Goal: Task Accomplishment & Management: Manage account settings

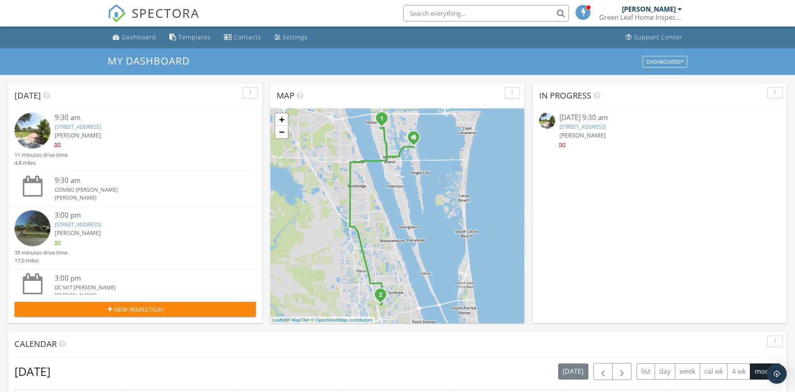
scroll to position [8, 0]
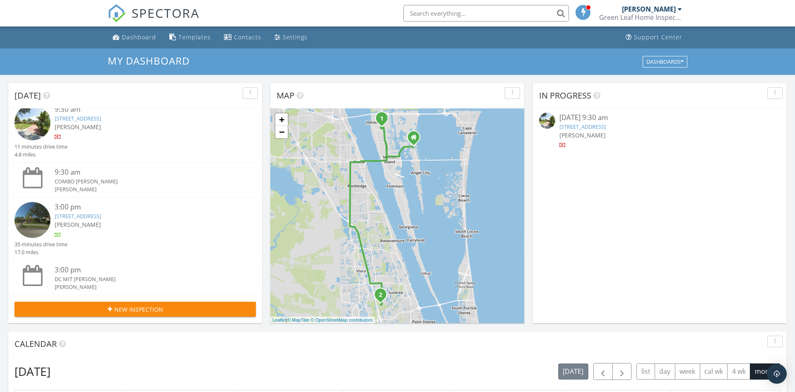
click at [91, 212] on div "1439 Southpointe Ct, Melbourne, FL 32940" at bounding box center [145, 216] width 181 height 8
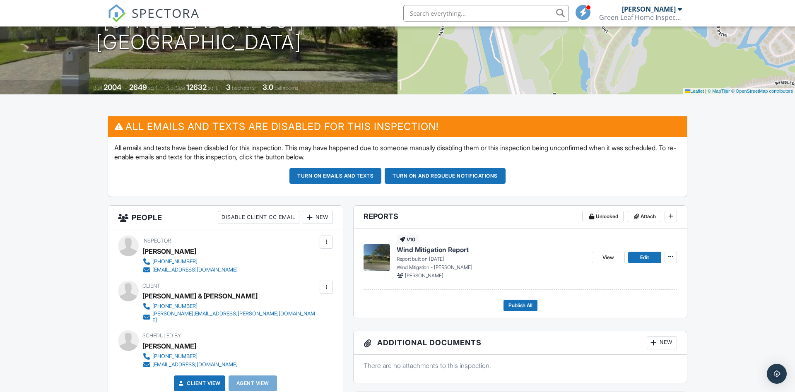
scroll to position [127, 0]
click at [642, 255] on span "Edit" at bounding box center [644, 257] width 9 height 8
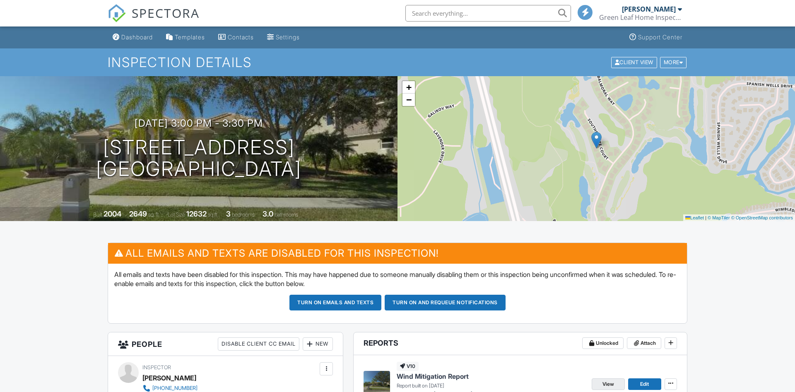
scroll to position [127, 0]
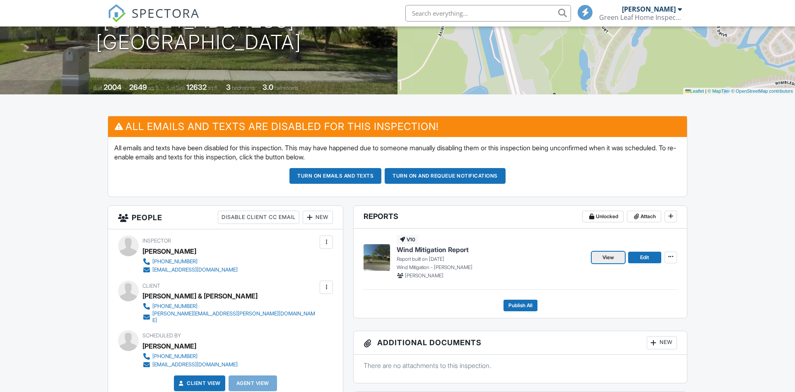
click at [607, 256] on span "View" at bounding box center [608, 257] width 12 height 8
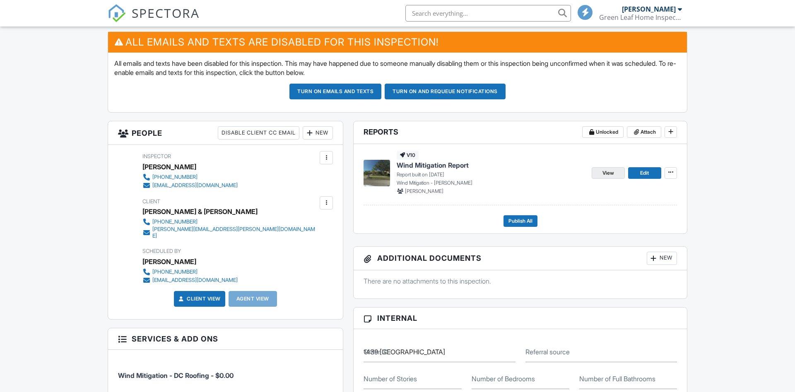
scroll to position [211, 0]
click at [604, 170] on span "View" at bounding box center [608, 173] width 12 height 8
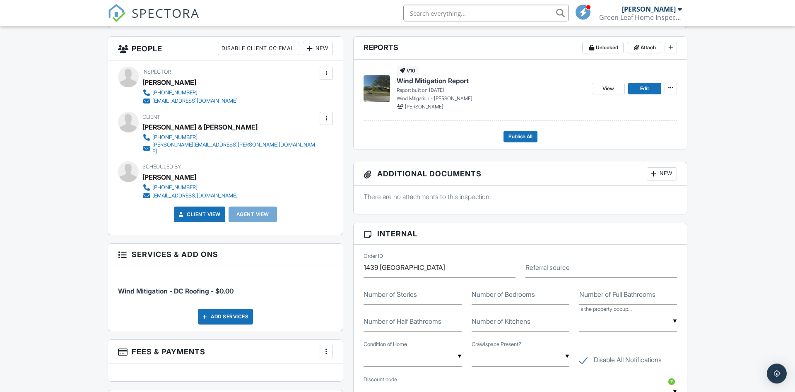
scroll to position [211, 0]
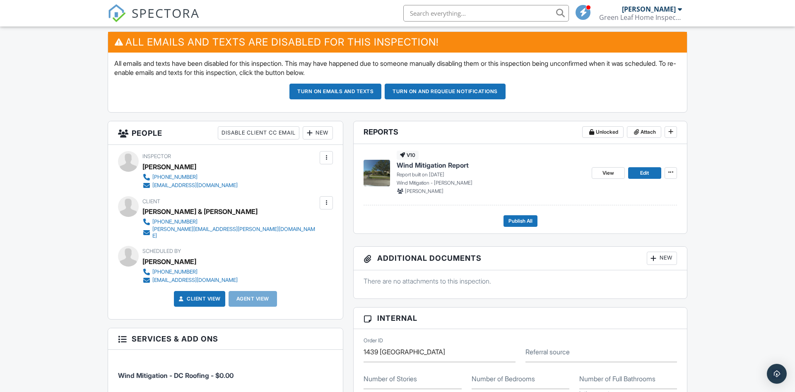
click at [325, 203] on div at bounding box center [326, 203] width 8 height 8
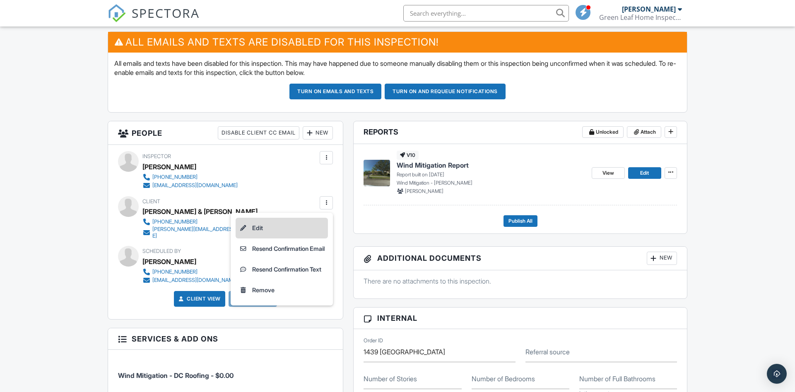
click at [252, 229] on li "Edit" at bounding box center [281, 228] width 92 height 21
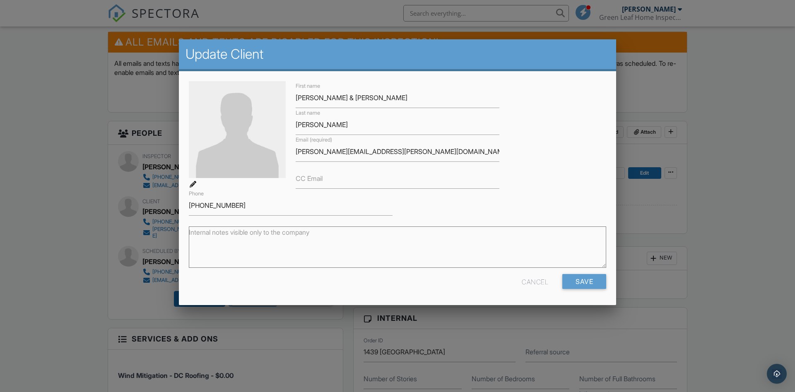
click at [320, 174] on label "CC Email" at bounding box center [308, 177] width 27 height 9
click at [320, 174] on input "CC Email" at bounding box center [397, 178] width 204 height 20
type input "dncroofing@yahoo.com"
click at [581, 278] on input "Save" at bounding box center [584, 281] width 44 height 15
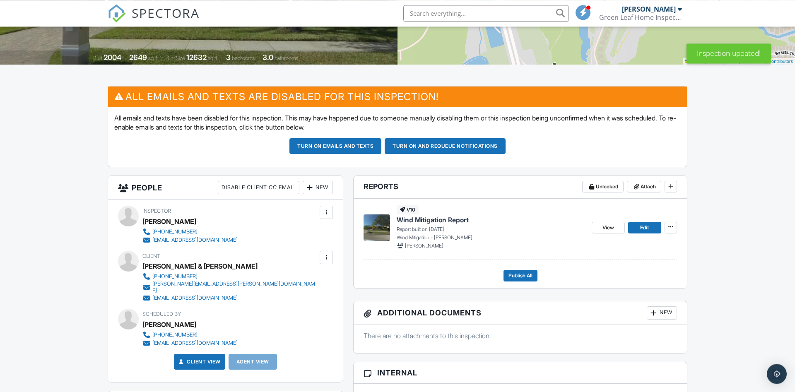
scroll to position [169, 0]
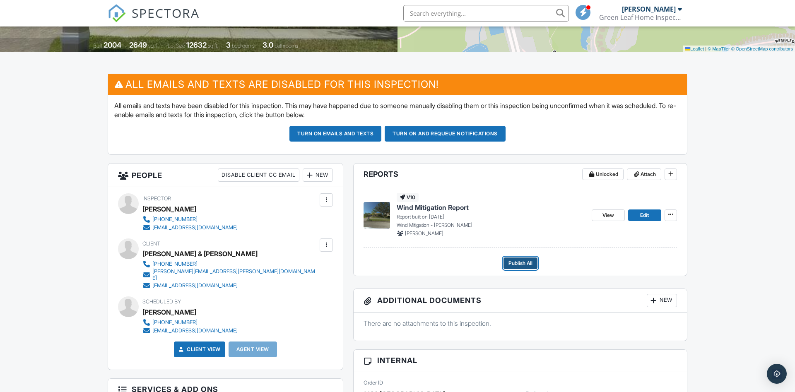
click at [521, 262] on span "Publish All" at bounding box center [520, 263] width 24 height 8
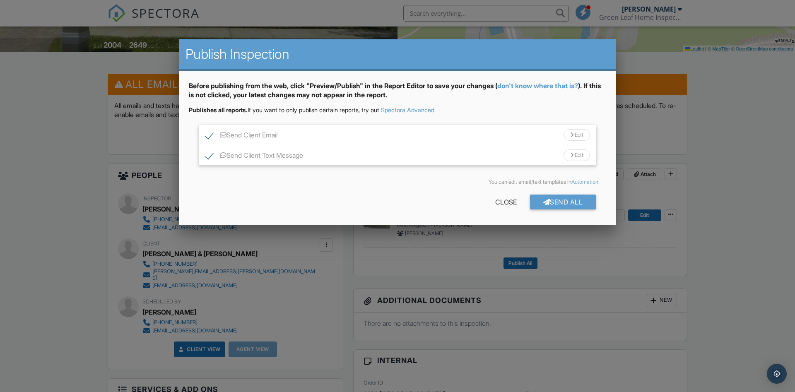
click at [346, 134] on div "Send Client Email Edit" at bounding box center [397, 135] width 397 height 20
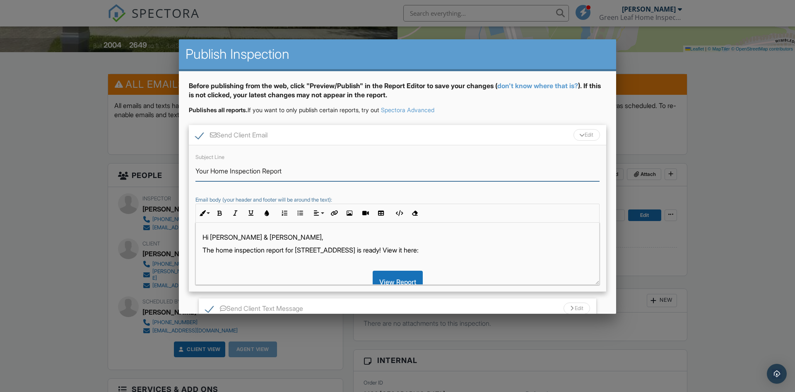
click at [260, 170] on input "Your Home Inspection Report" at bounding box center [397, 171] width 404 height 20
type input "1439 Southpointe Ct Insurance Report"
click at [264, 253] on p "The home inspection report for [STREET_ADDRESS] is ready! View it here:" at bounding box center [397, 249] width 390 height 9
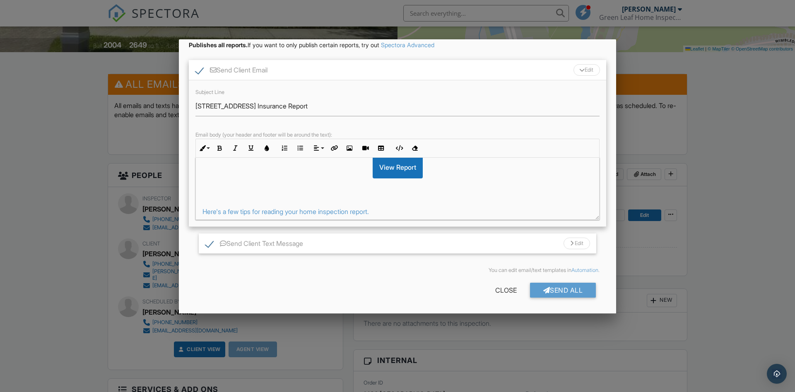
scroll to position [0, 0]
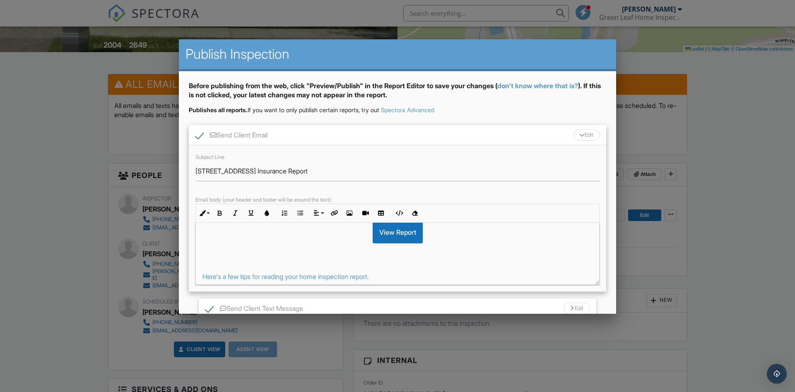
click at [63, 142] on div at bounding box center [397, 204] width 795 height 490
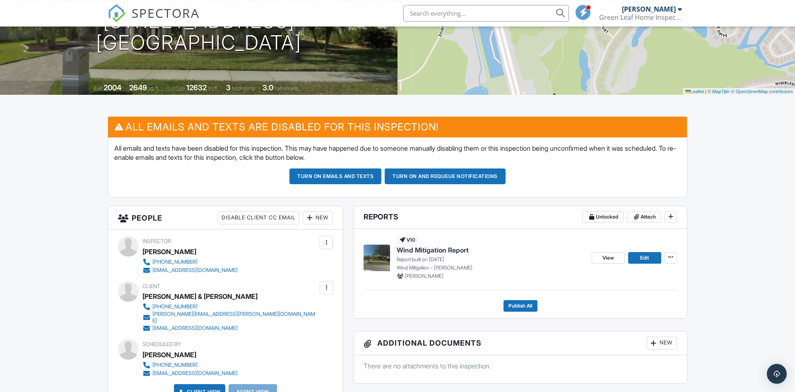
scroll to position [169, 0]
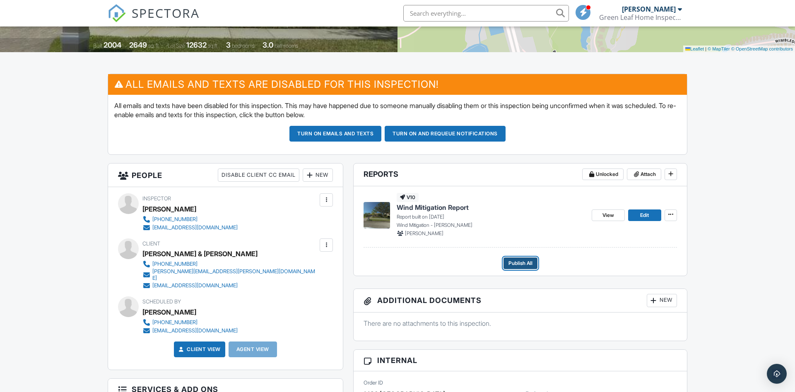
click at [513, 260] on span "Publish All" at bounding box center [520, 263] width 24 height 8
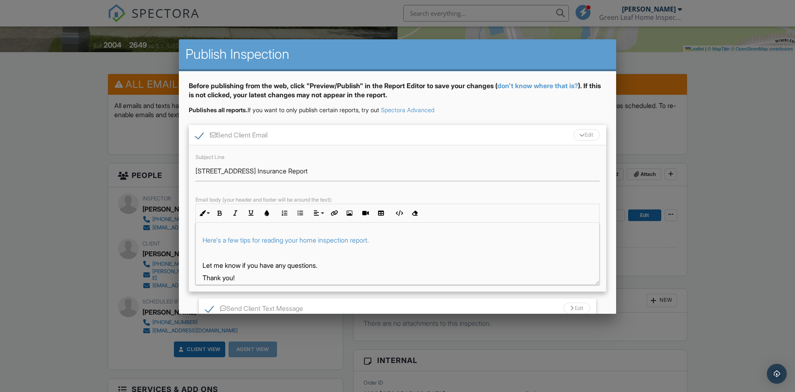
scroll to position [94, 0]
click at [416, 136] on div "Send Client Email Edit" at bounding box center [397, 135] width 417 height 20
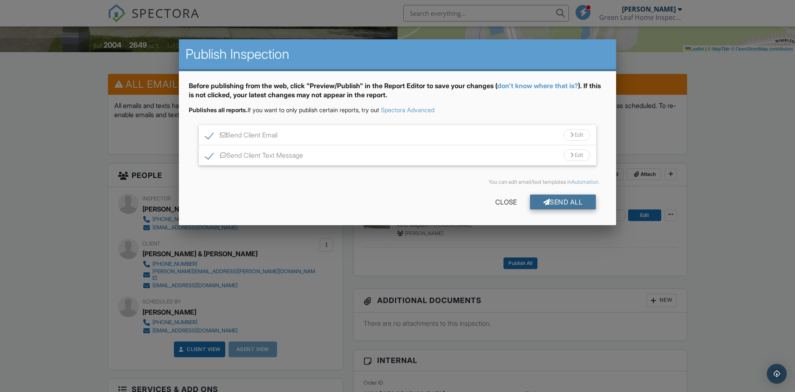
click at [553, 199] on div "Send All" at bounding box center [563, 202] width 66 height 15
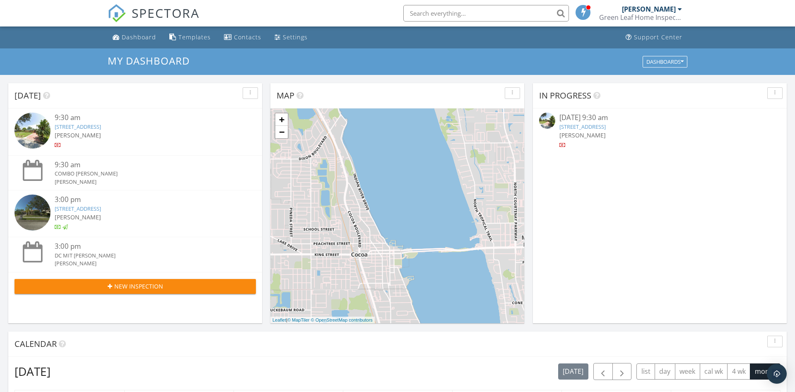
scroll to position [754, 795]
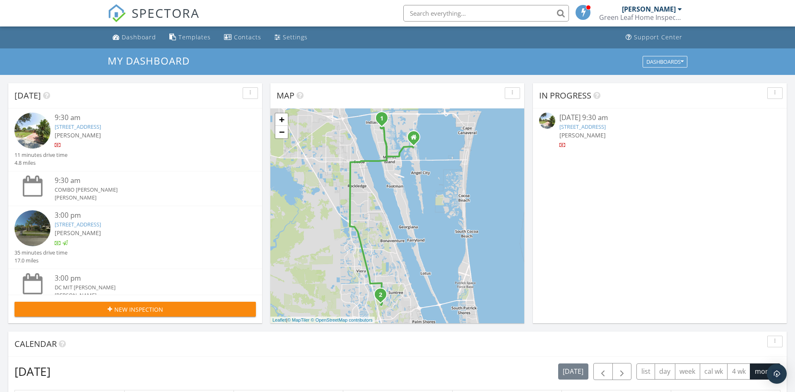
click at [605, 127] on link "[STREET_ADDRESS]" at bounding box center [582, 126] width 46 height 7
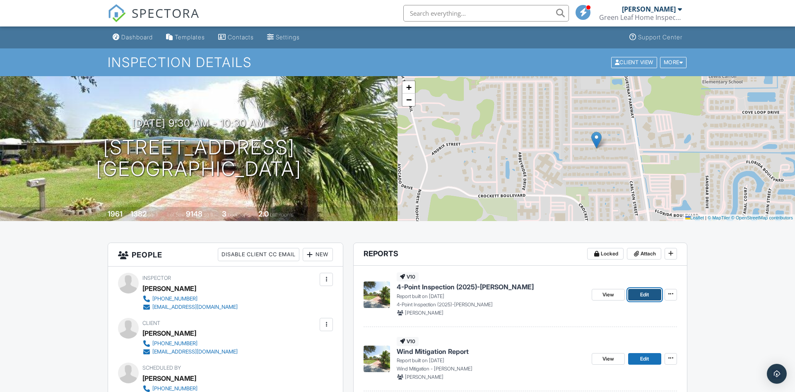
click at [643, 293] on span "Edit" at bounding box center [644, 295] width 9 height 8
click at [609, 294] on span "View" at bounding box center [608, 295] width 12 height 8
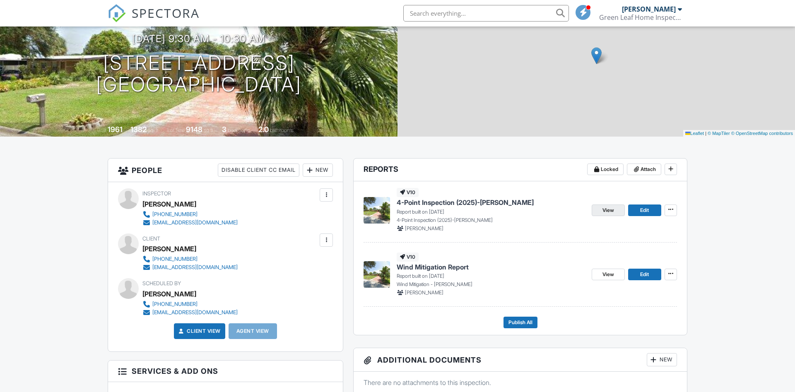
scroll to position [84, 0]
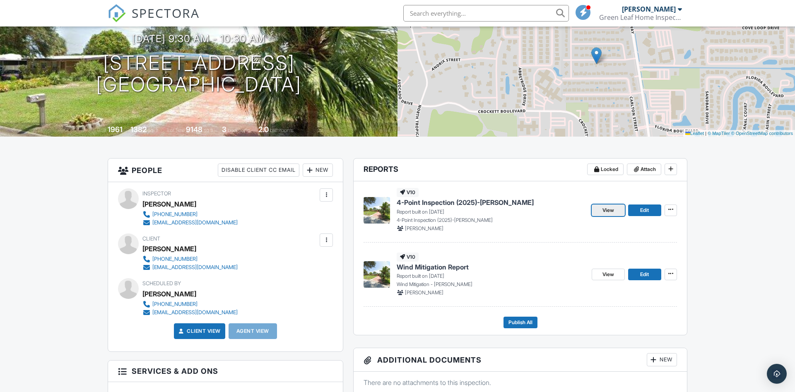
click at [609, 208] on span "View" at bounding box center [608, 210] width 12 height 8
click at [646, 275] on span "Edit" at bounding box center [644, 274] width 9 height 8
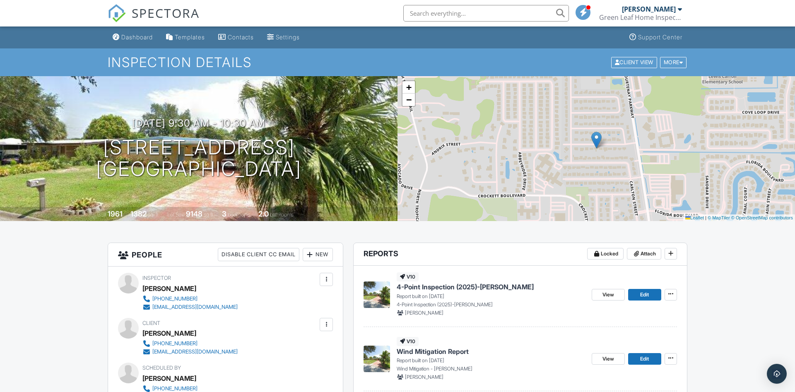
scroll to position [84, 0]
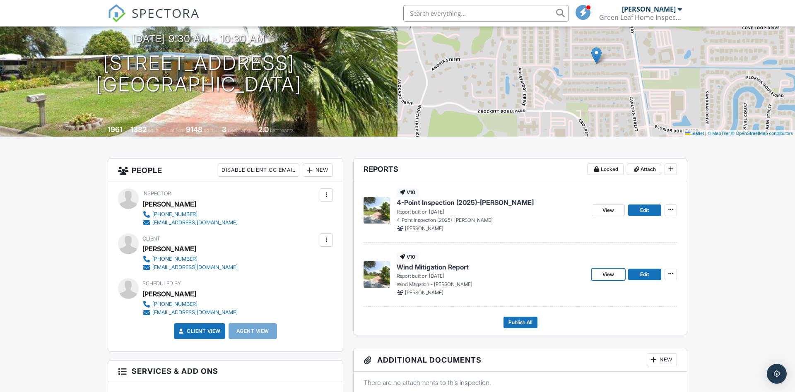
click at [609, 273] on span "View" at bounding box center [608, 274] width 12 height 8
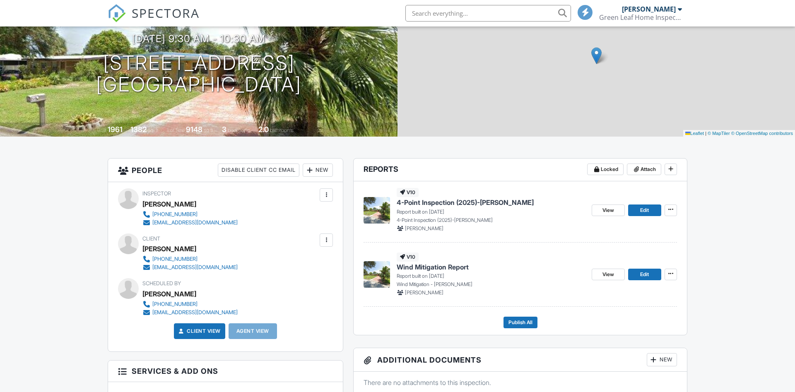
scroll to position [84, 0]
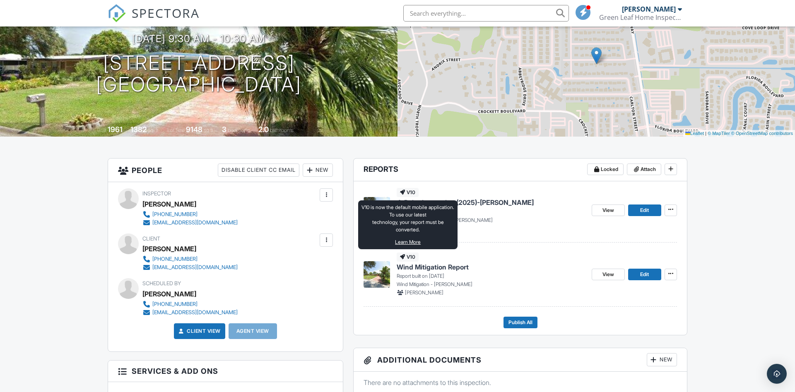
click at [404, 243] on link "Learn More" at bounding box center [408, 241] width 26 height 7
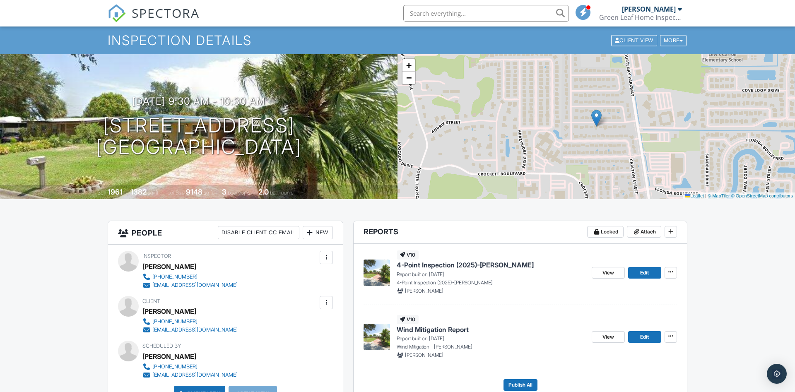
scroll to position [42, 0]
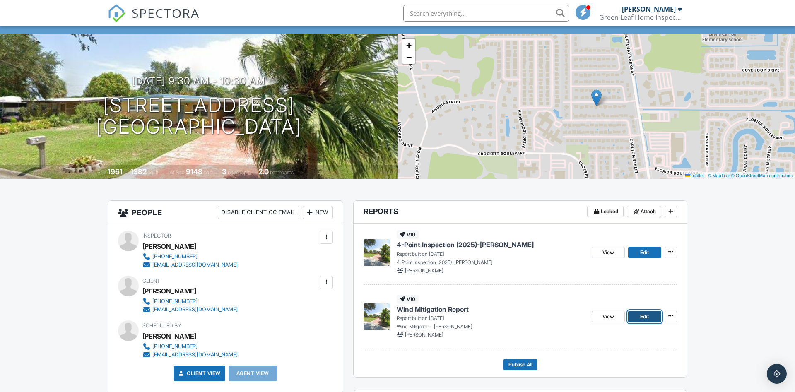
click at [643, 316] on span "Edit" at bounding box center [644, 316] width 9 height 8
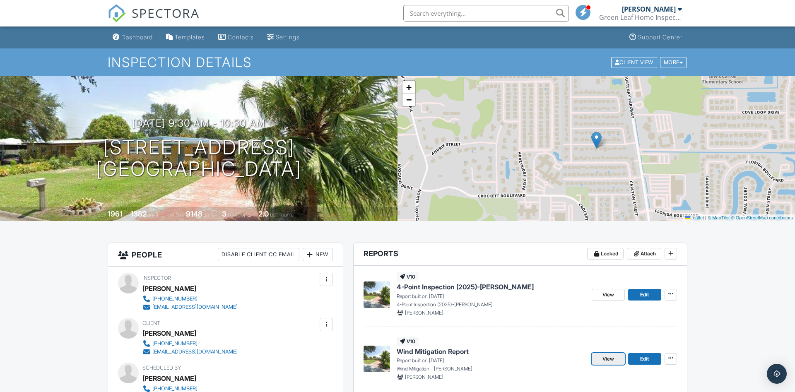
click at [606, 356] on span "View" at bounding box center [608, 359] width 12 height 8
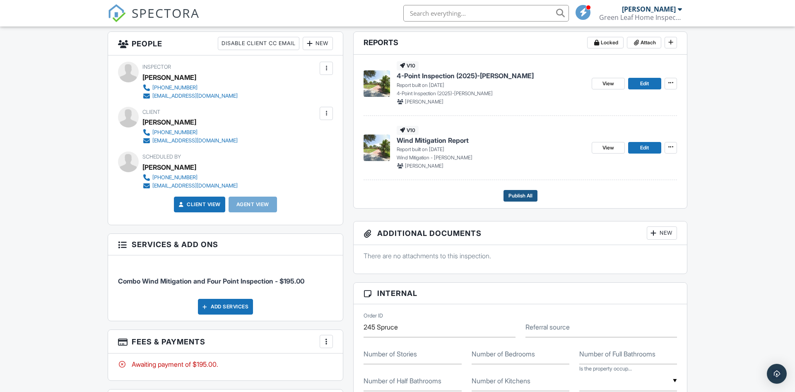
scroll to position [211, 0]
click at [519, 196] on span "Publish All" at bounding box center [520, 196] width 24 height 8
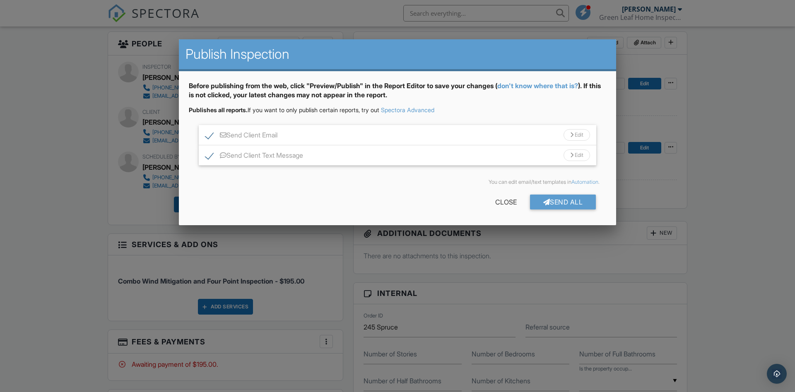
click at [320, 135] on div "Send Client Email Edit" at bounding box center [397, 135] width 397 height 20
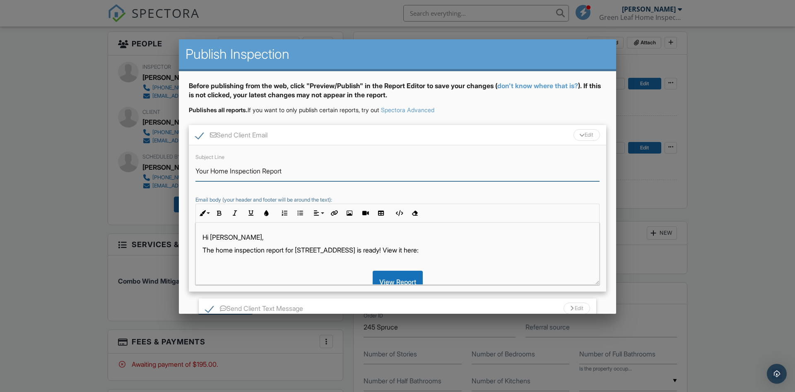
click at [261, 170] on input "Your Home Inspection Report" at bounding box center [397, 171] width 404 height 20
type input "[STREET_ADDRESS] Insurance Reports"
click at [262, 247] on p "The home inspection report for [STREET_ADDRESS] is ready! View it here:" at bounding box center [397, 249] width 390 height 9
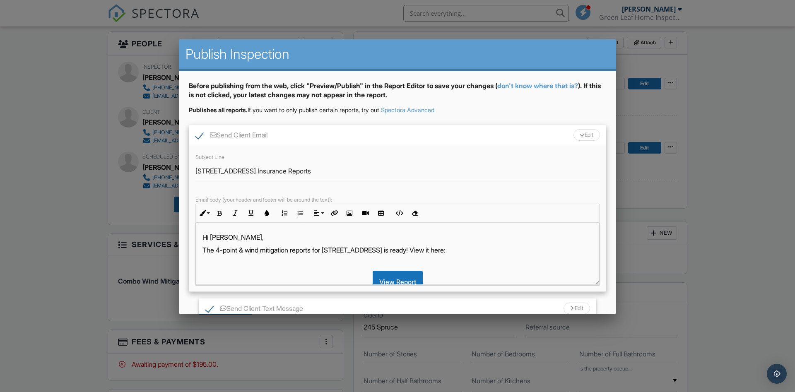
click at [459, 252] on p "The 4-point & wind mitigation reports for 245 Spruce Ave, Merritt Island, FL 32…" at bounding box center [397, 249] width 390 height 9
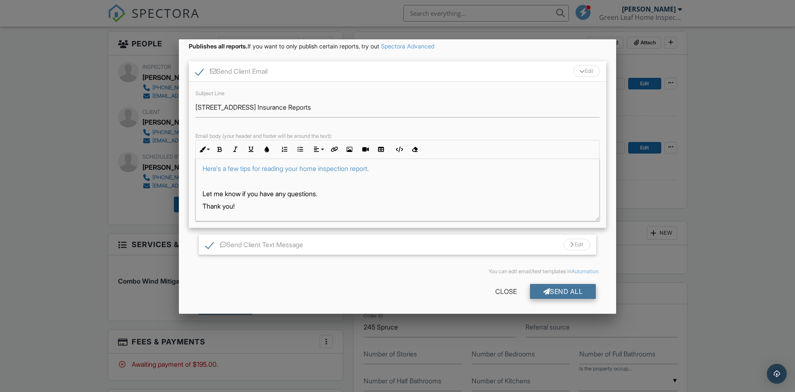
scroll to position [65, 0]
click at [550, 288] on div "Send All" at bounding box center [563, 290] width 66 height 15
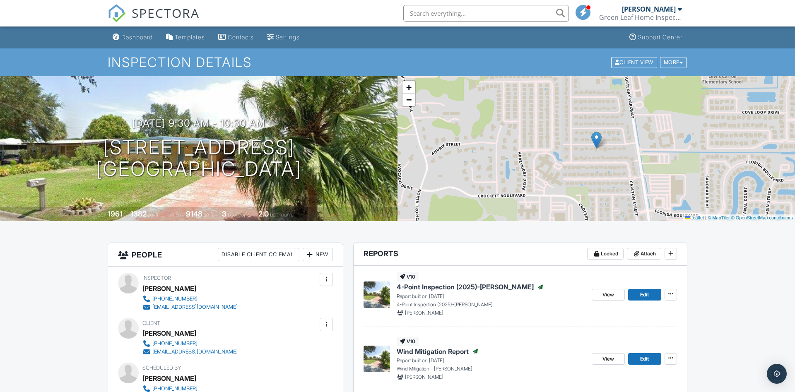
click at [130, 39] on div "Dashboard" at bounding box center [136, 37] width 31 height 7
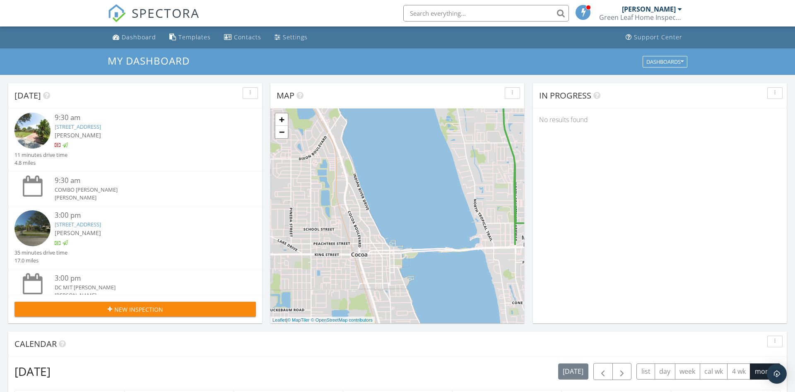
scroll to position [754, 795]
